Goal: Task Accomplishment & Management: Complete application form

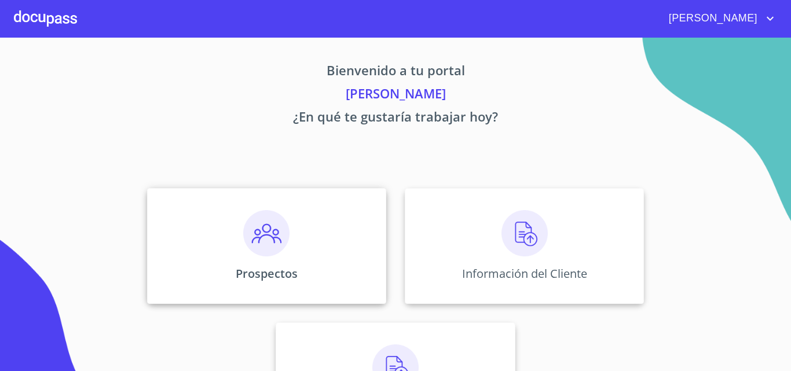
click at [252, 239] on img at bounding box center [266, 233] width 46 height 46
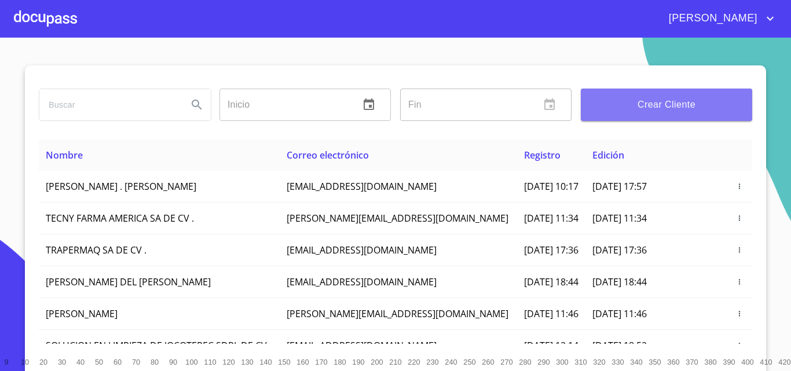
click at [661, 106] on span "Crear Cliente" at bounding box center [666, 105] width 153 height 16
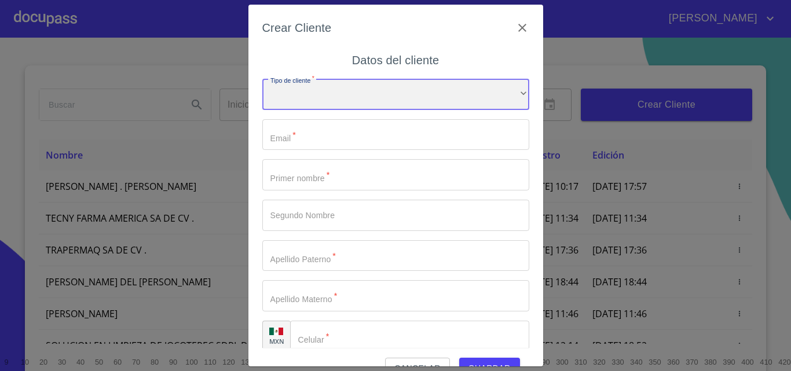
click at [327, 86] on div "​" at bounding box center [395, 94] width 267 height 31
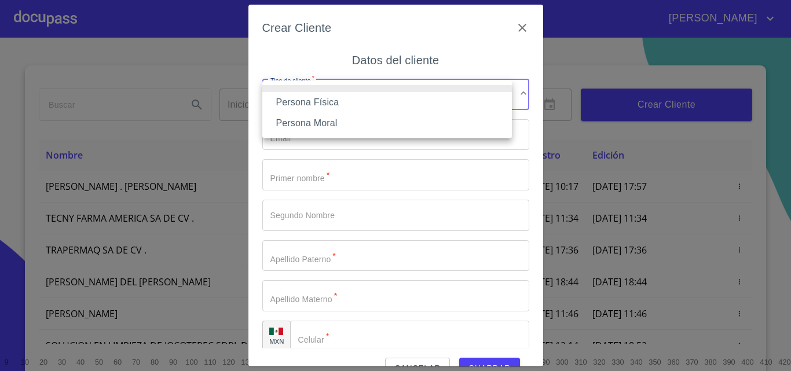
click at [321, 119] on li "Persona Moral" at bounding box center [386, 123] width 249 height 21
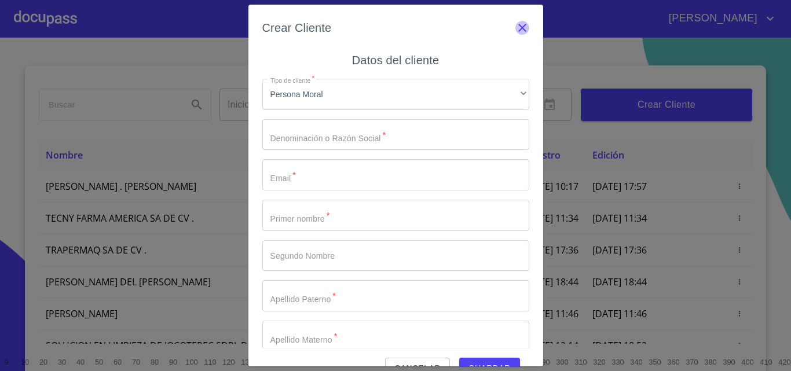
click at [518, 27] on icon "button" at bounding box center [522, 28] width 8 height 8
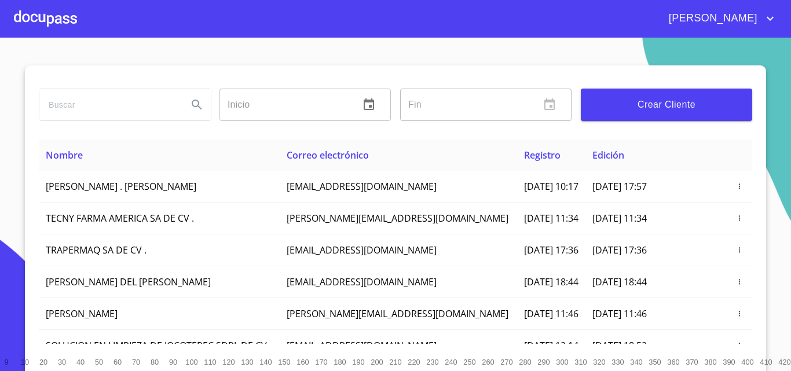
click at [50, 24] on div at bounding box center [45, 18] width 63 height 37
